Goal: Task Accomplishment & Management: Use online tool/utility

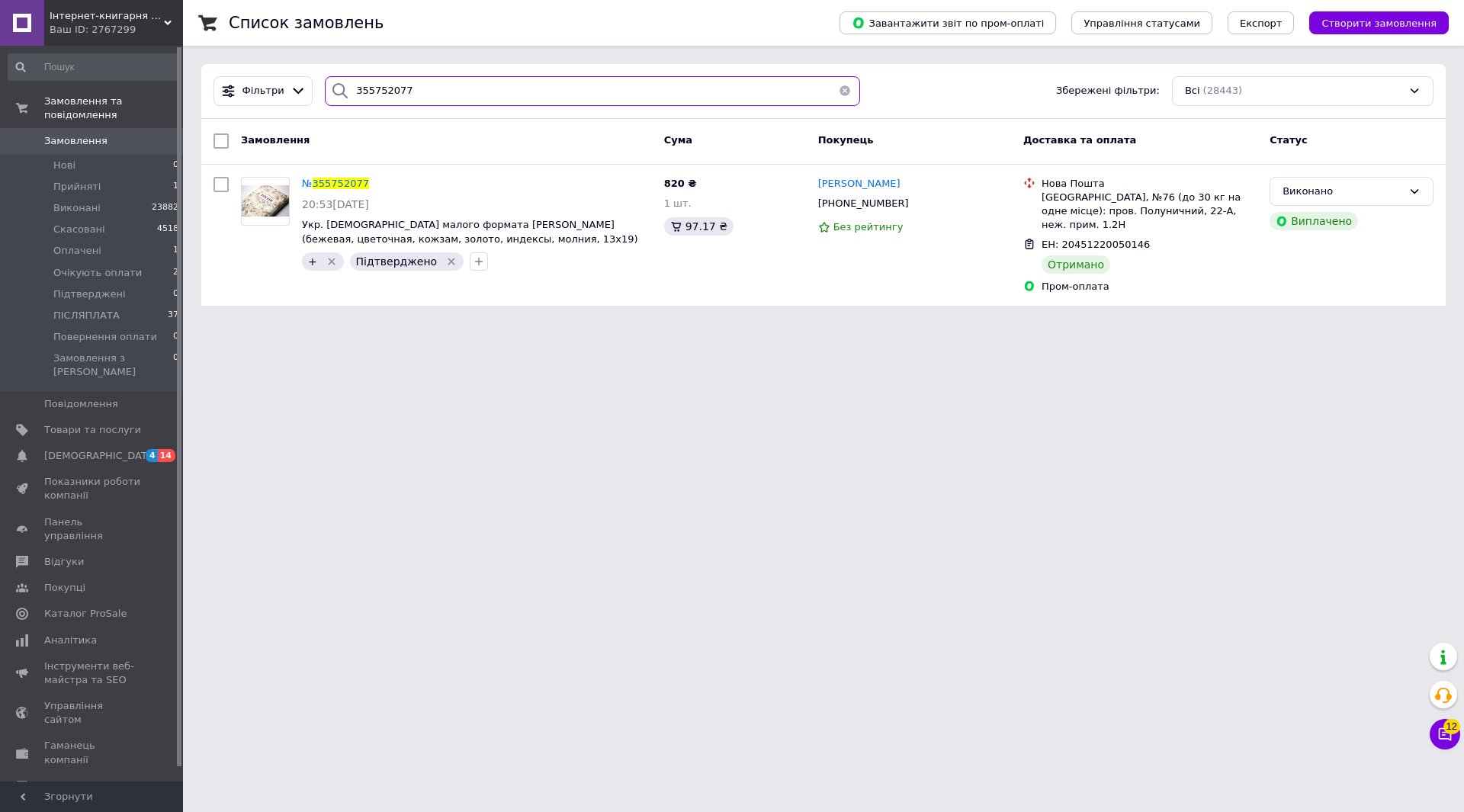
click at [372, 91] on input "355752077" at bounding box center [592, 91] width 535 height 29
paste input "800733"
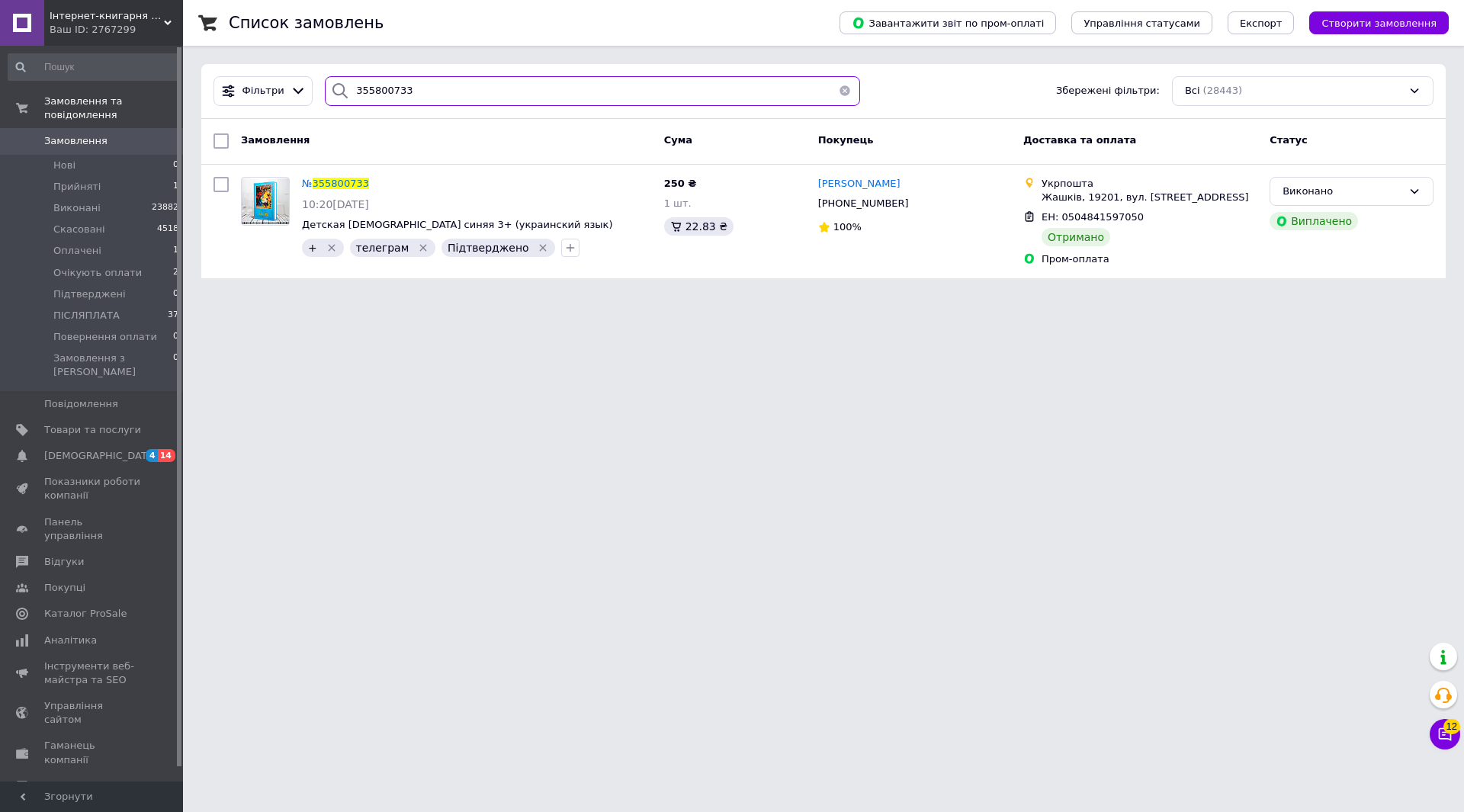
click at [381, 96] on input "355800733" at bounding box center [592, 91] width 535 height 29
paste input "6287256"
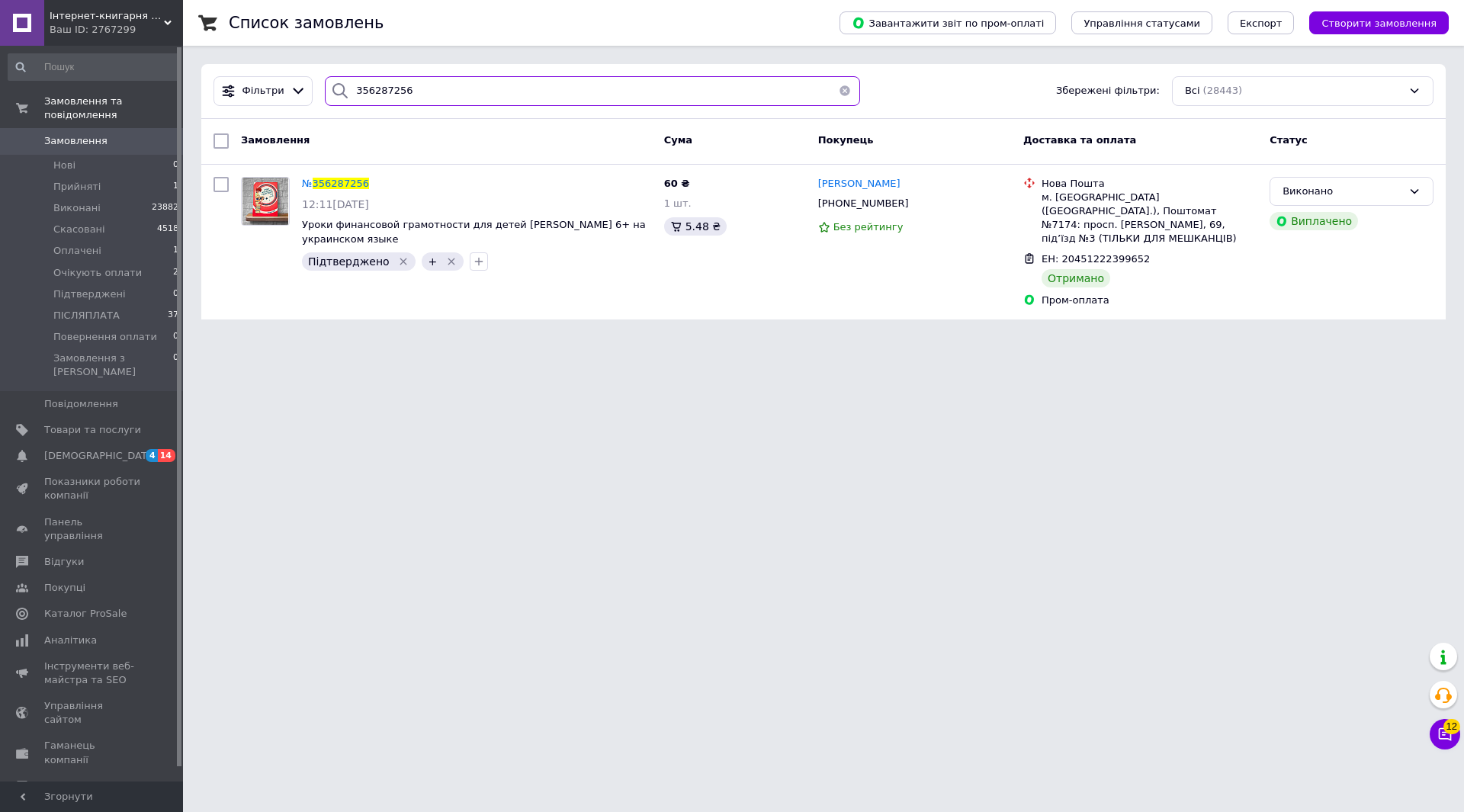
click at [381, 88] on input "356287256" at bounding box center [592, 91] width 535 height 29
paste input "5752077"
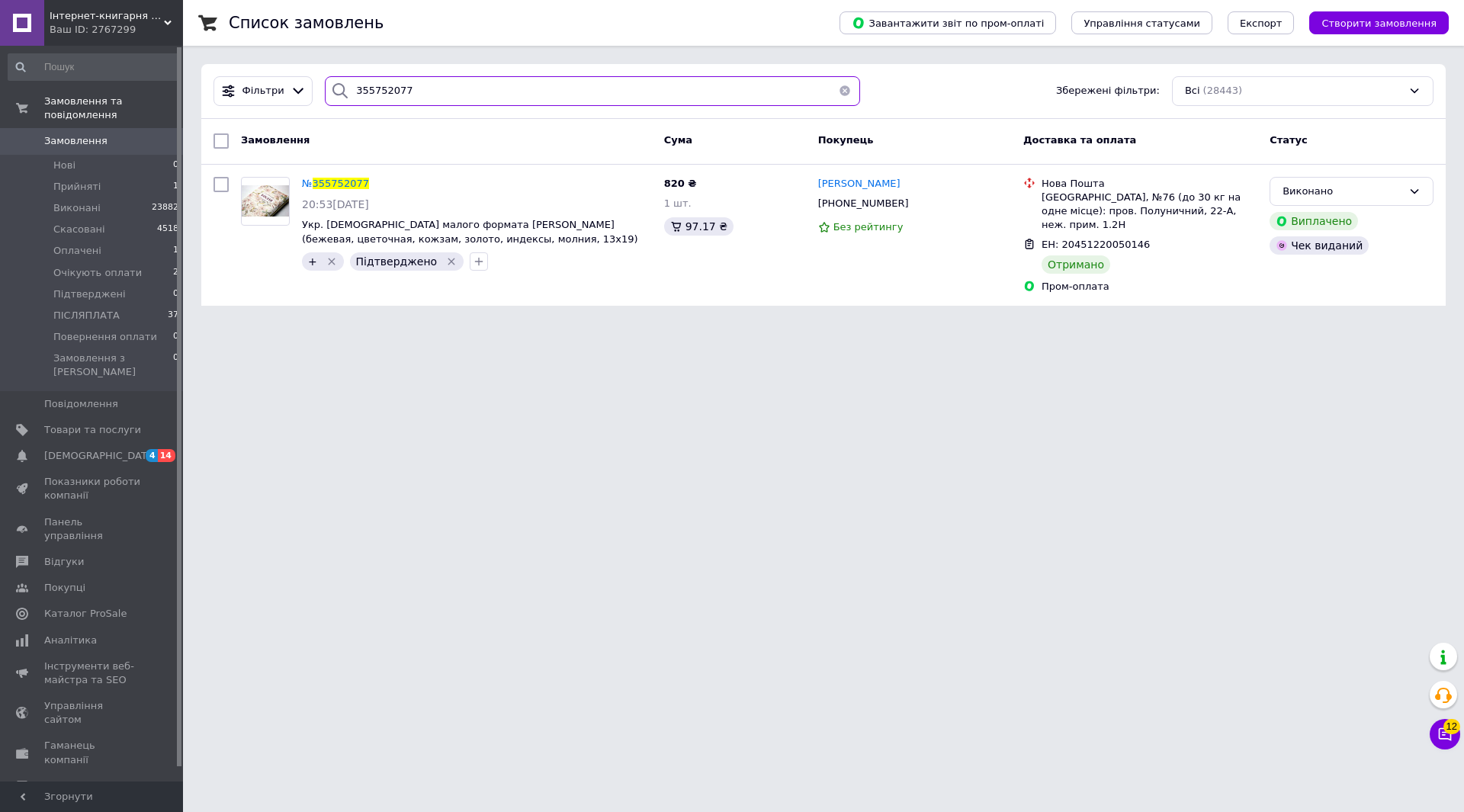
click at [379, 98] on input "355752077" at bounding box center [592, 91] width 535 height 29
paste input "800733"
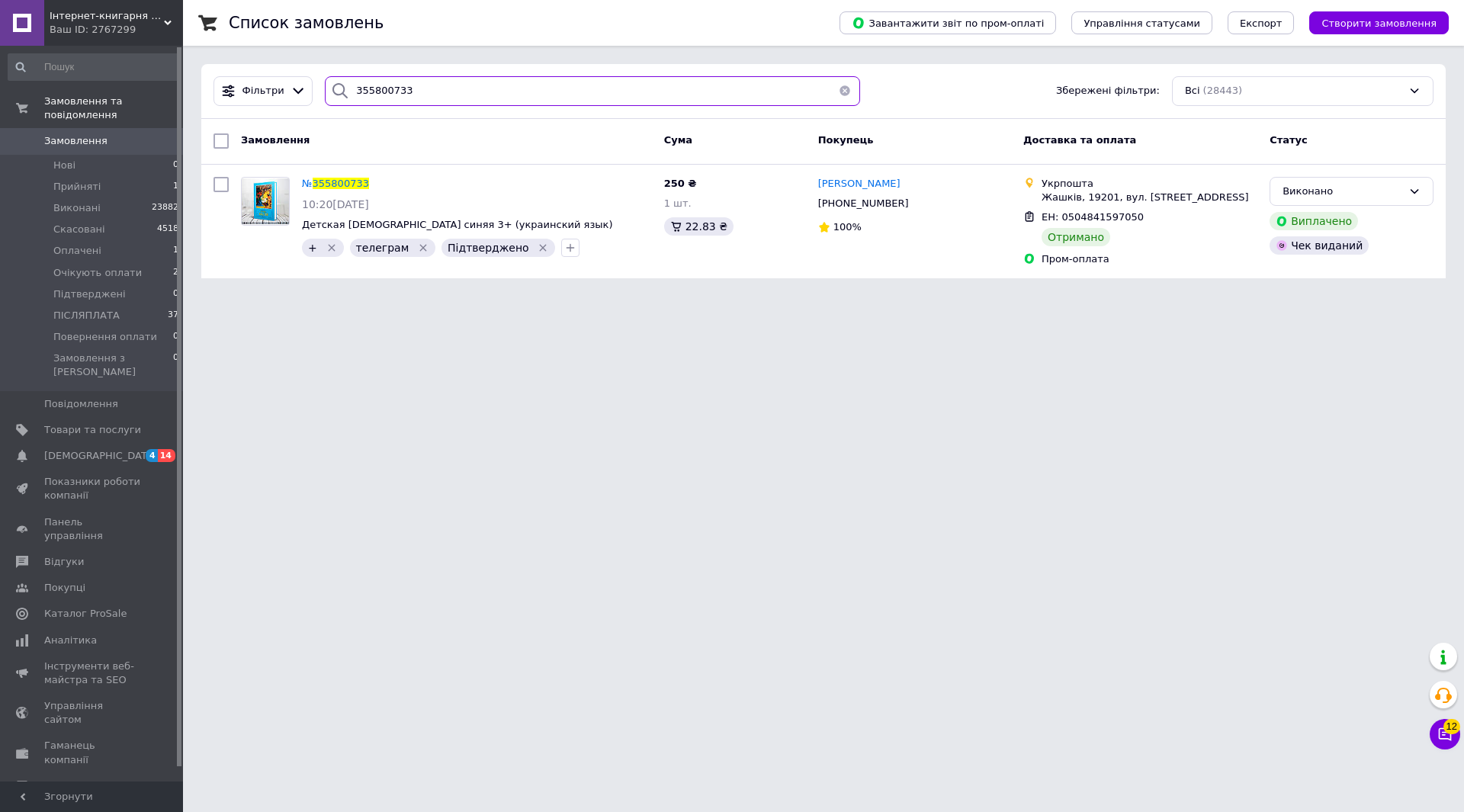
click at [378, 97] on input "355800733" at bounding box center [592, 91] width 535 height 29
paste input "6287256"
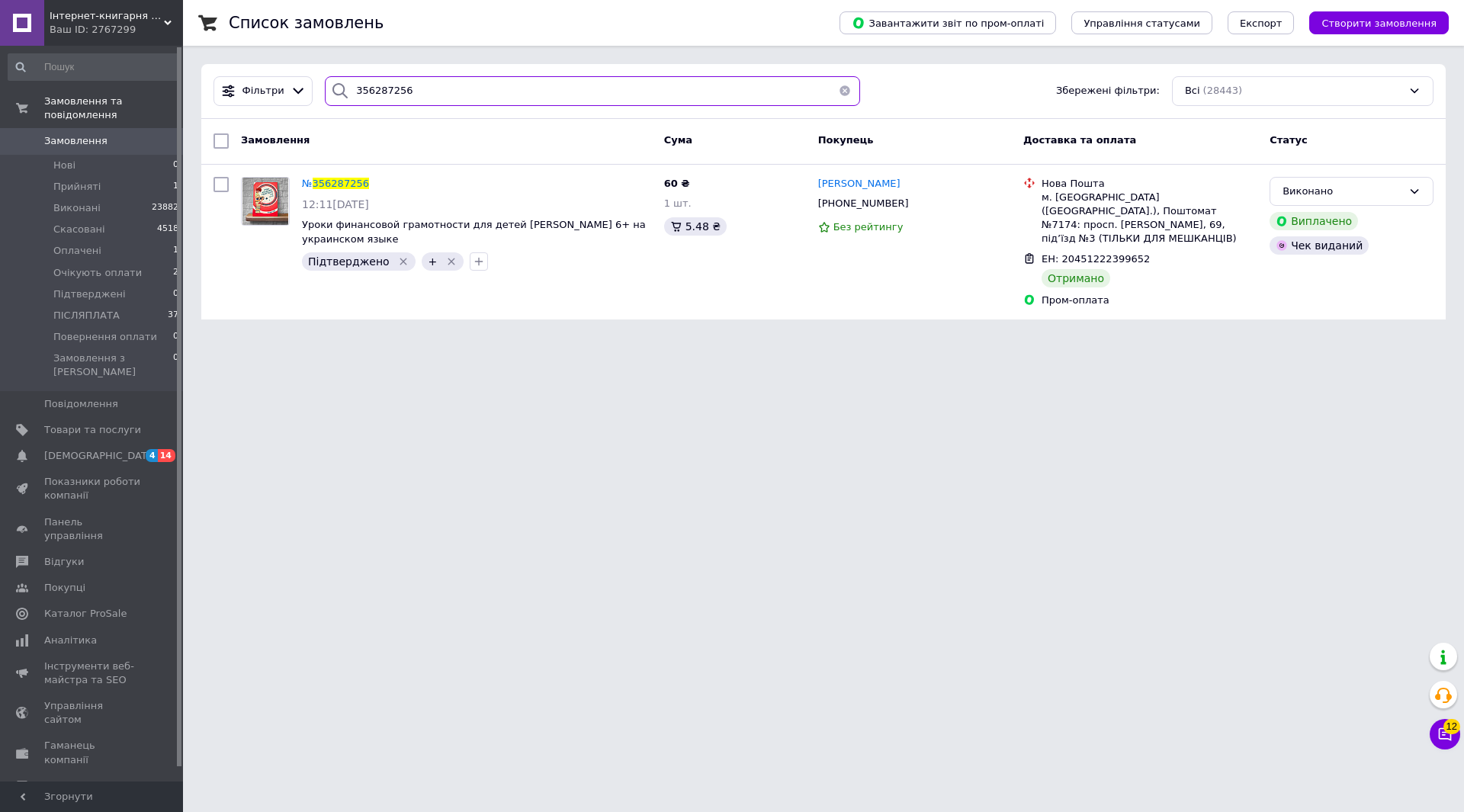
type input "356287256"
click at [370, 87] on input "356287256" at bounding box center [592, 91] width 535 height 29
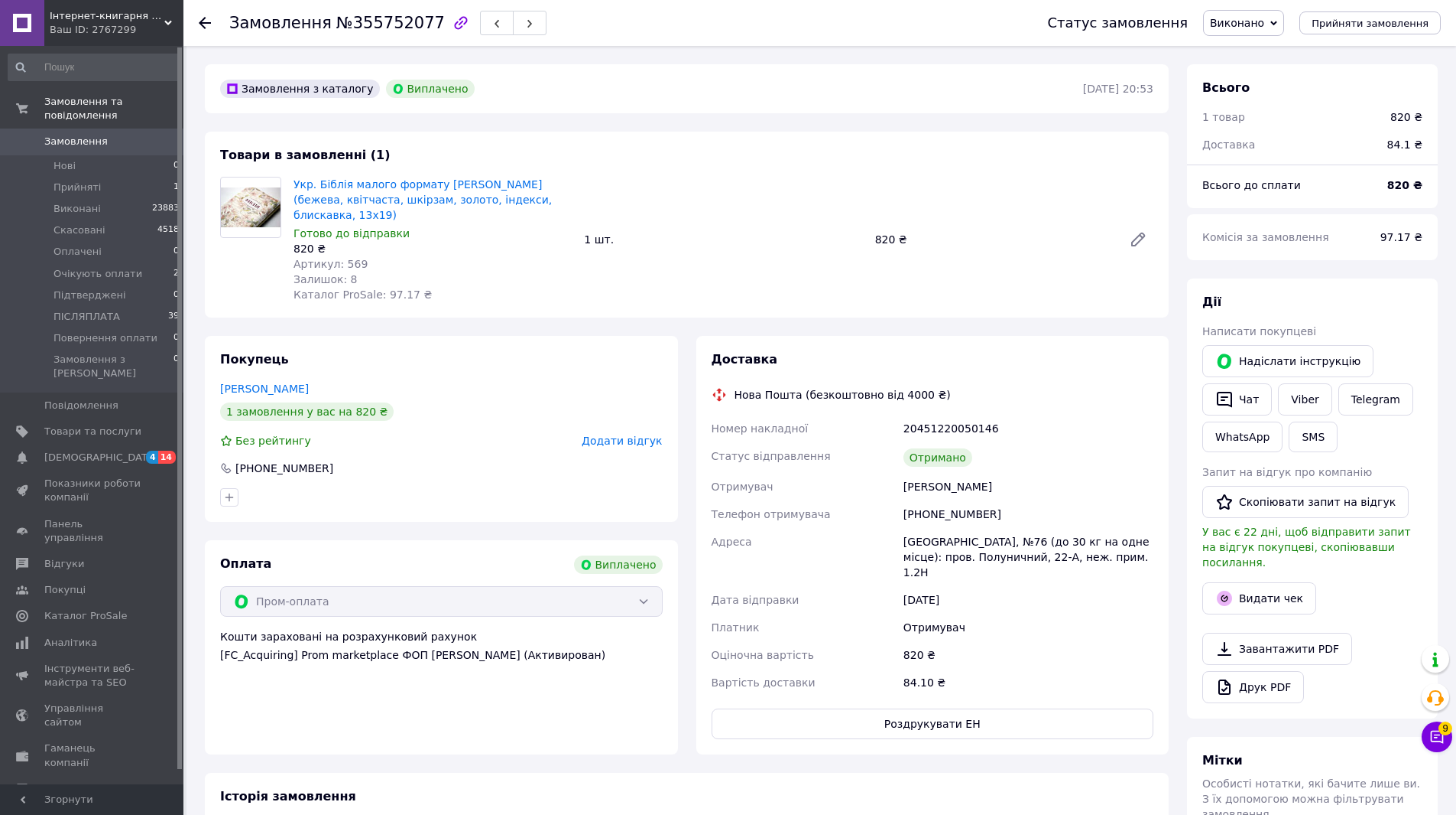
scroll to position [74, 0]
click at [1254, 586] on button "Видати чек" at bounding box center [1260, 598] width 114 height 32
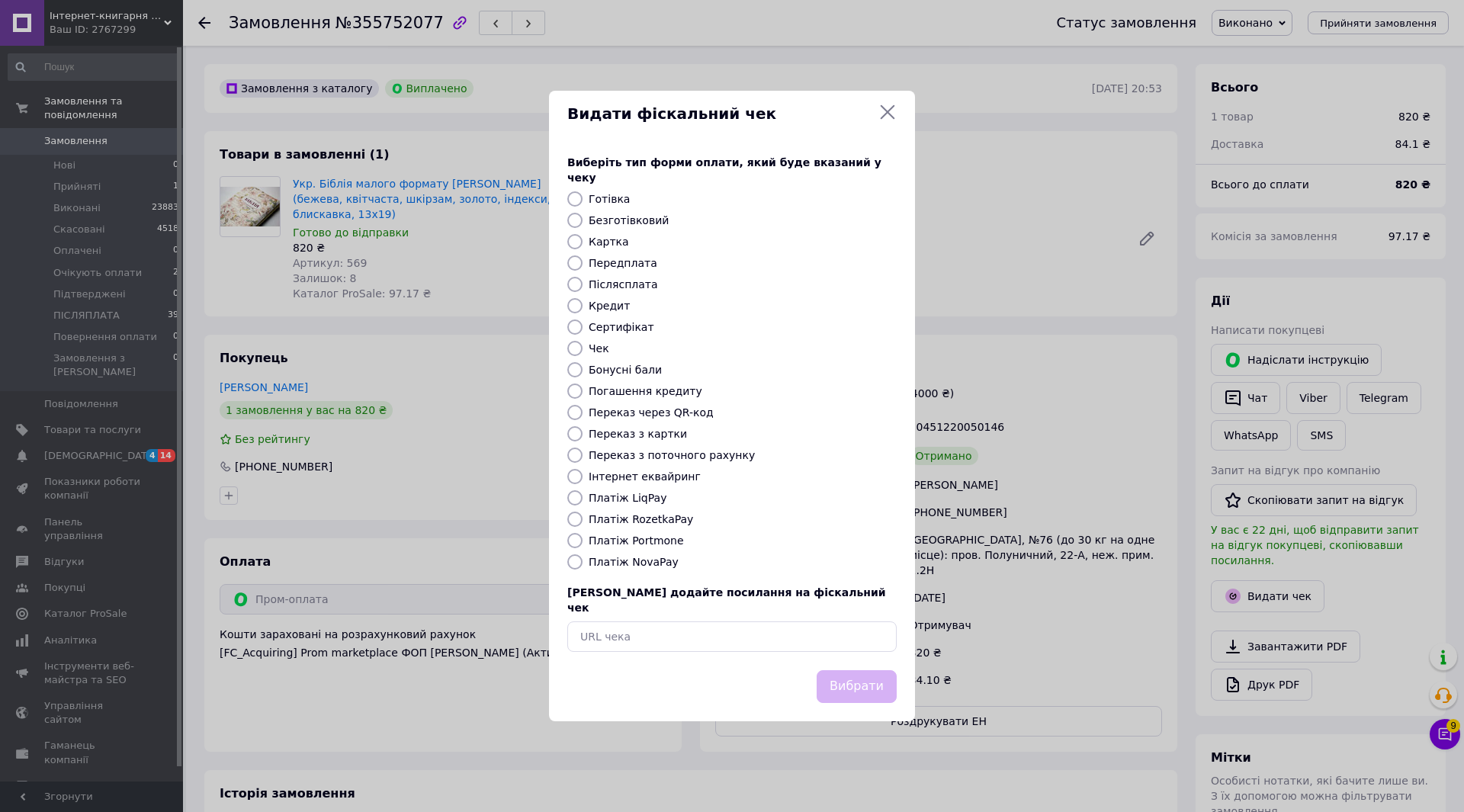
click at [576, 519] on input "Платіж RozetkaPay" at bounding box center [575, 518] width 16 height 16
radio input "true"
click at [851, 670] on button "Вибрати" at bounding box center [856, 686] width 80 height 33
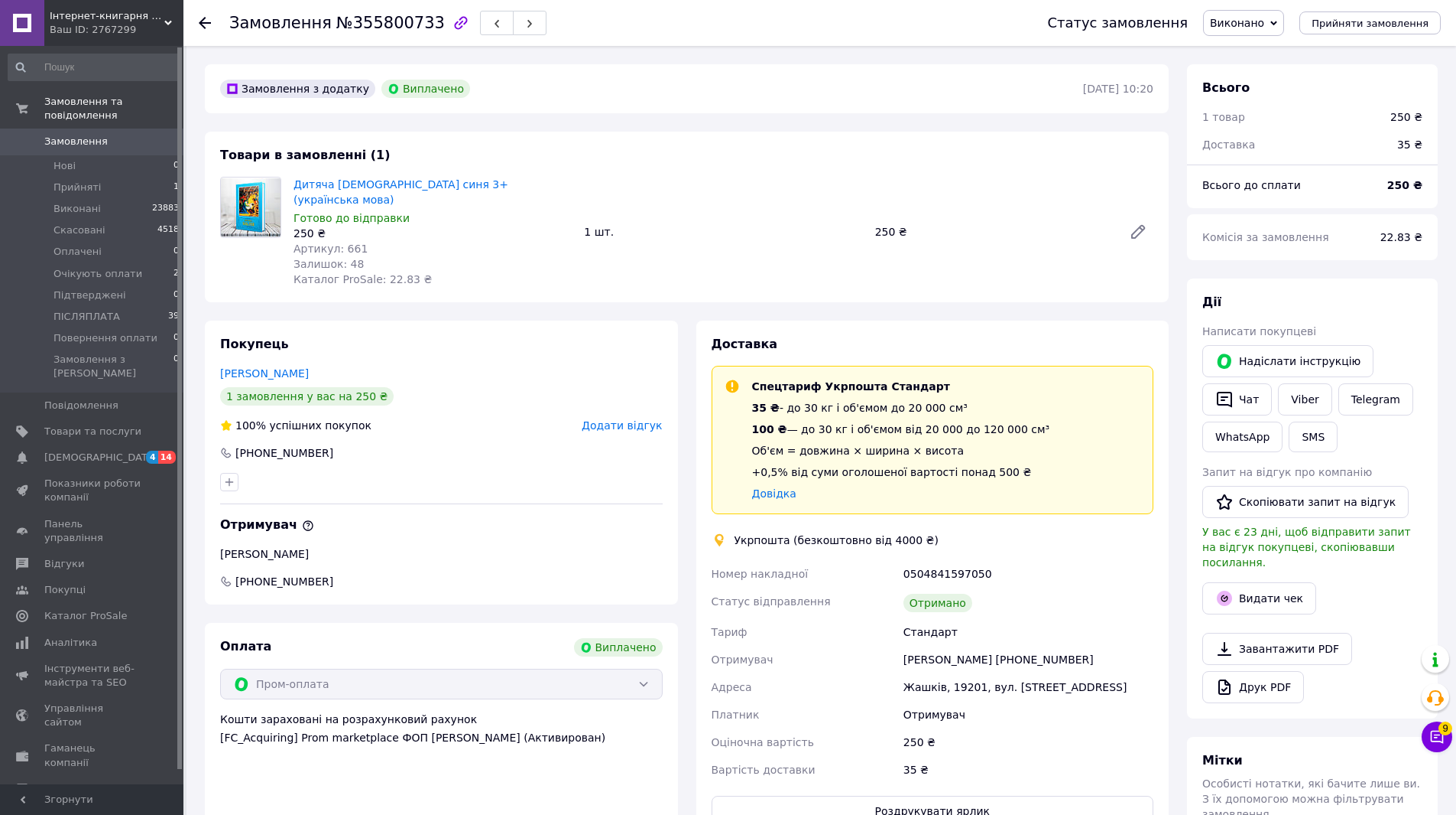
scroll to position [358, 0]
click at [1246, 584] on button "Видати чек" at bounding box center [1260, 598] width 114 height 32
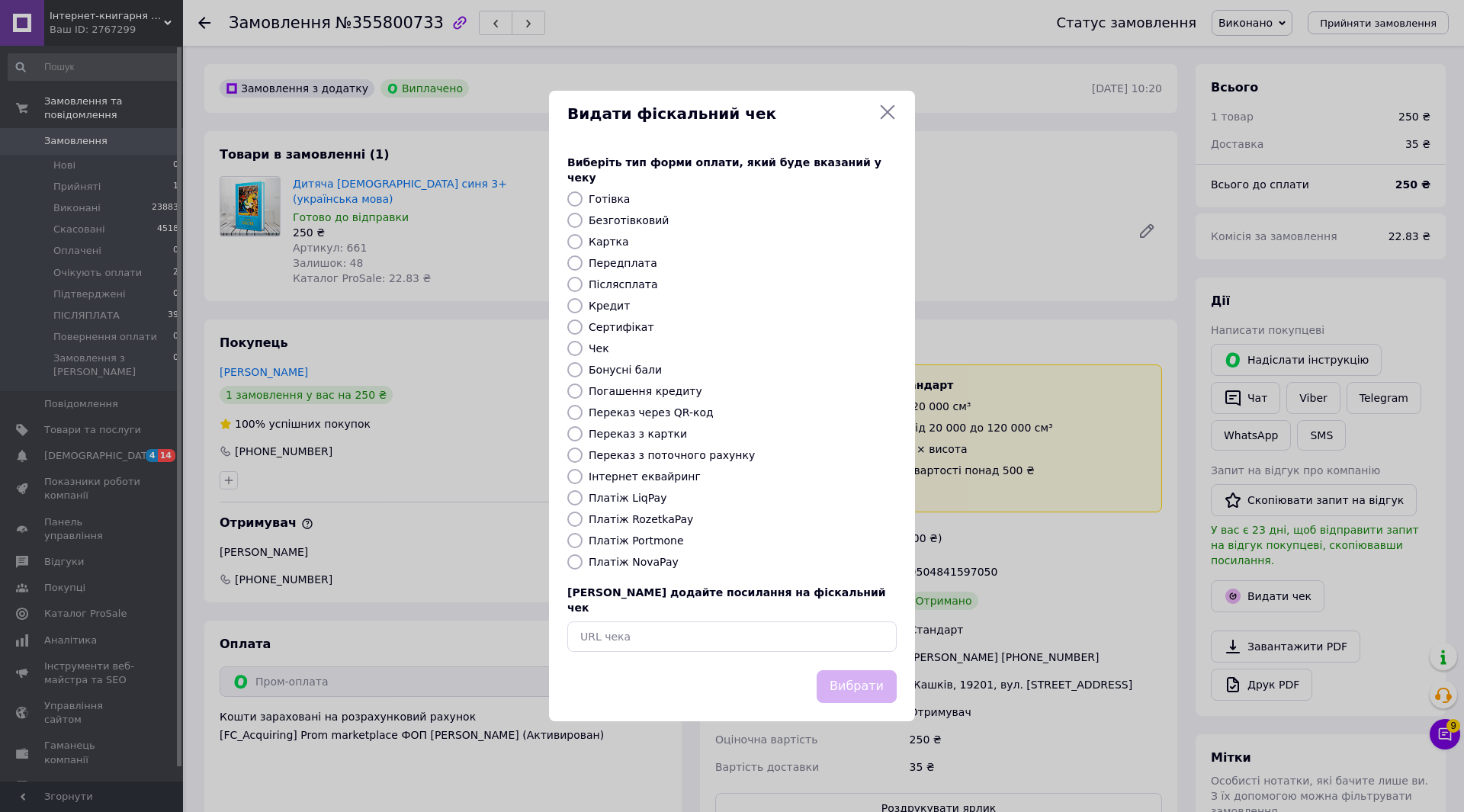
click at [576, 519] on input "Платіж RozetkaPay" at bounding box center [575, 518] width 16 height 16
radio input "true"
click at [844, 670] on button "Вибрати" at bounding box center [856, 686] width 80 height 33
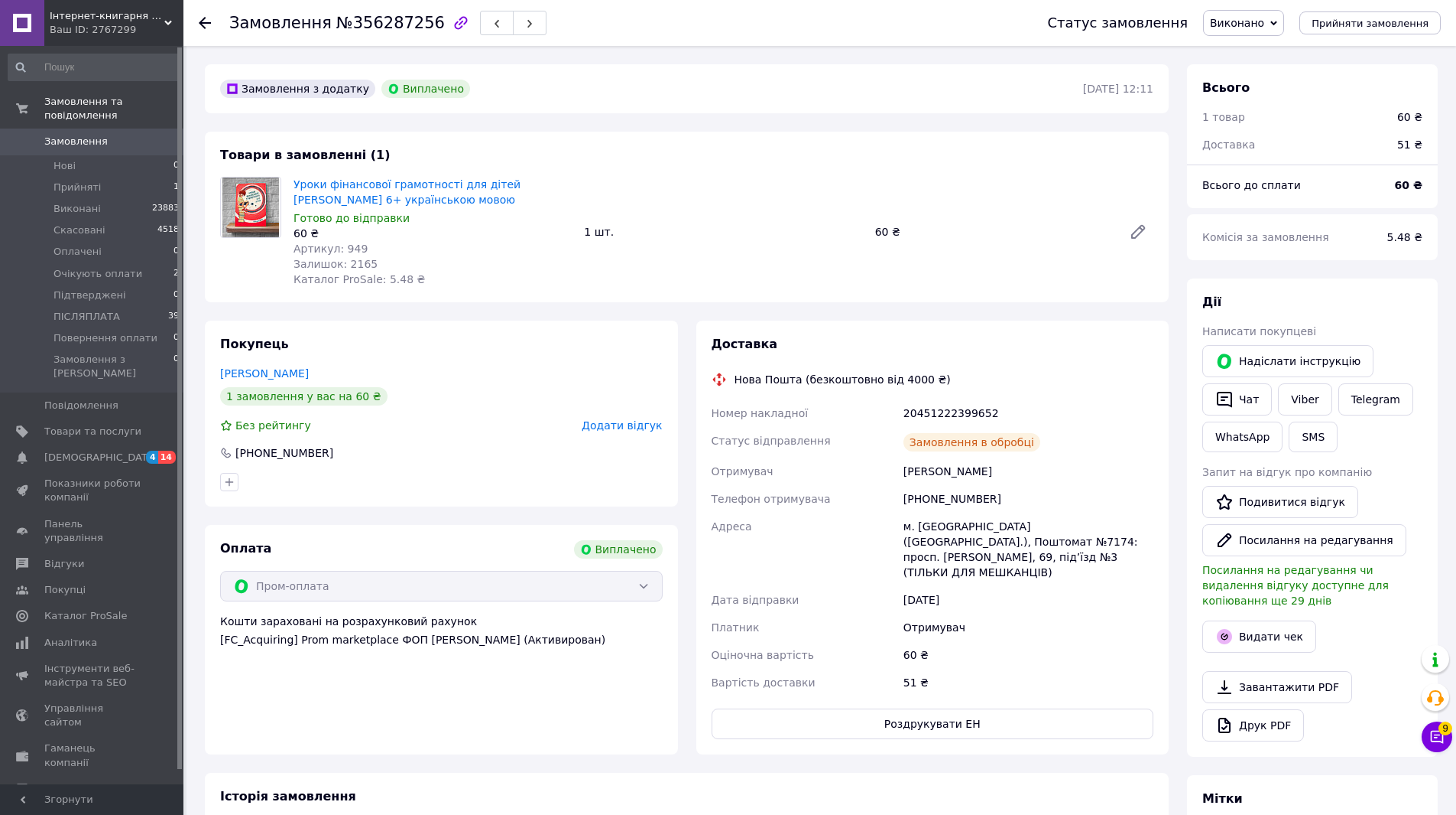
scroll to position [132, 0]
click at [1235, 621] on button "Видати чек" at bounding box center [1260, 636] width 114 height 32
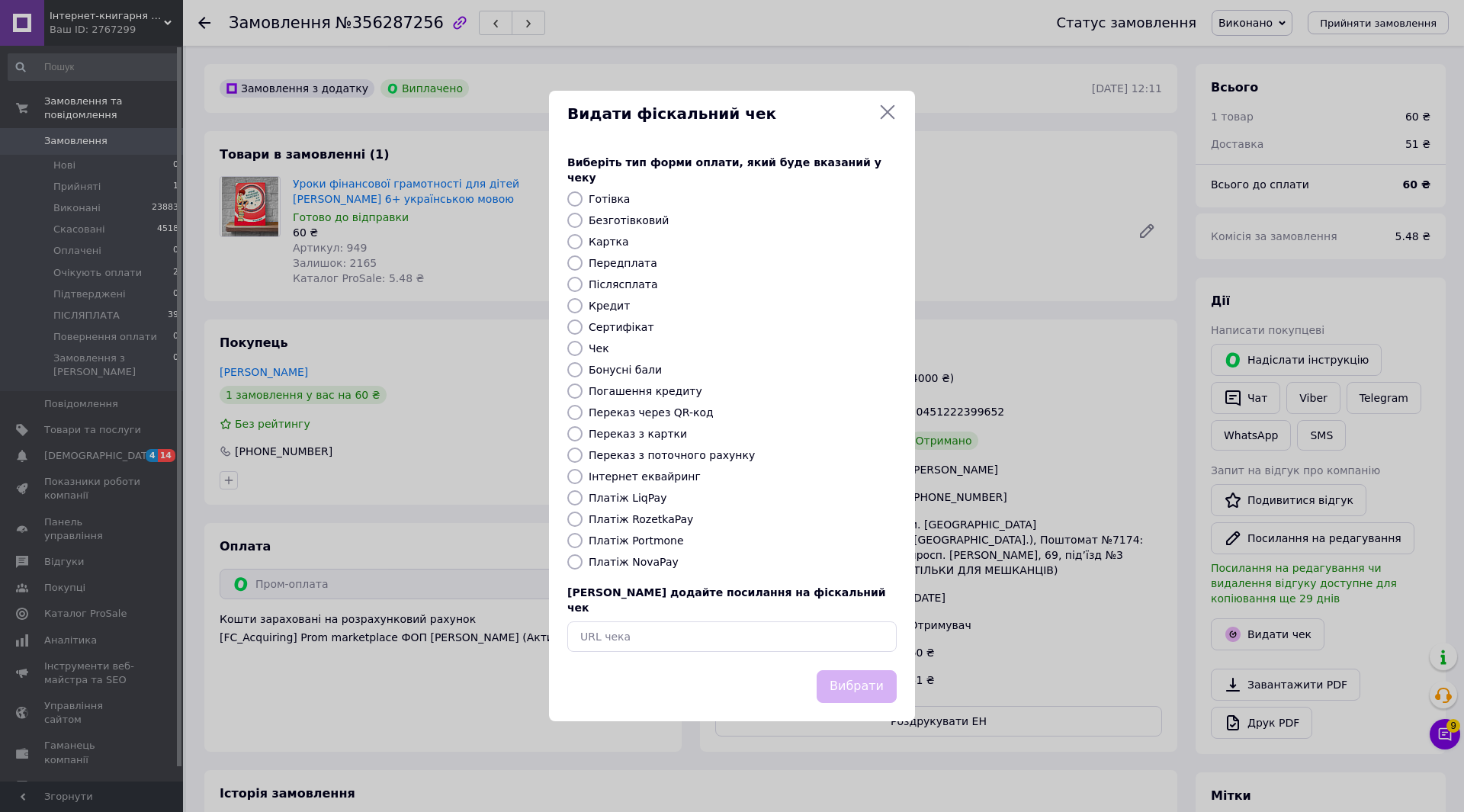
click at [576, 517] on input "Платіж RozetkaPay" at bounding box center [575, 518] width 16 height 16
radio input "true"
click at [876, 670] on button "Вибрати" at bounding box center [856, 686] width 80 height 33
